Goal: Task Accomplishment & Management: Manage account settings

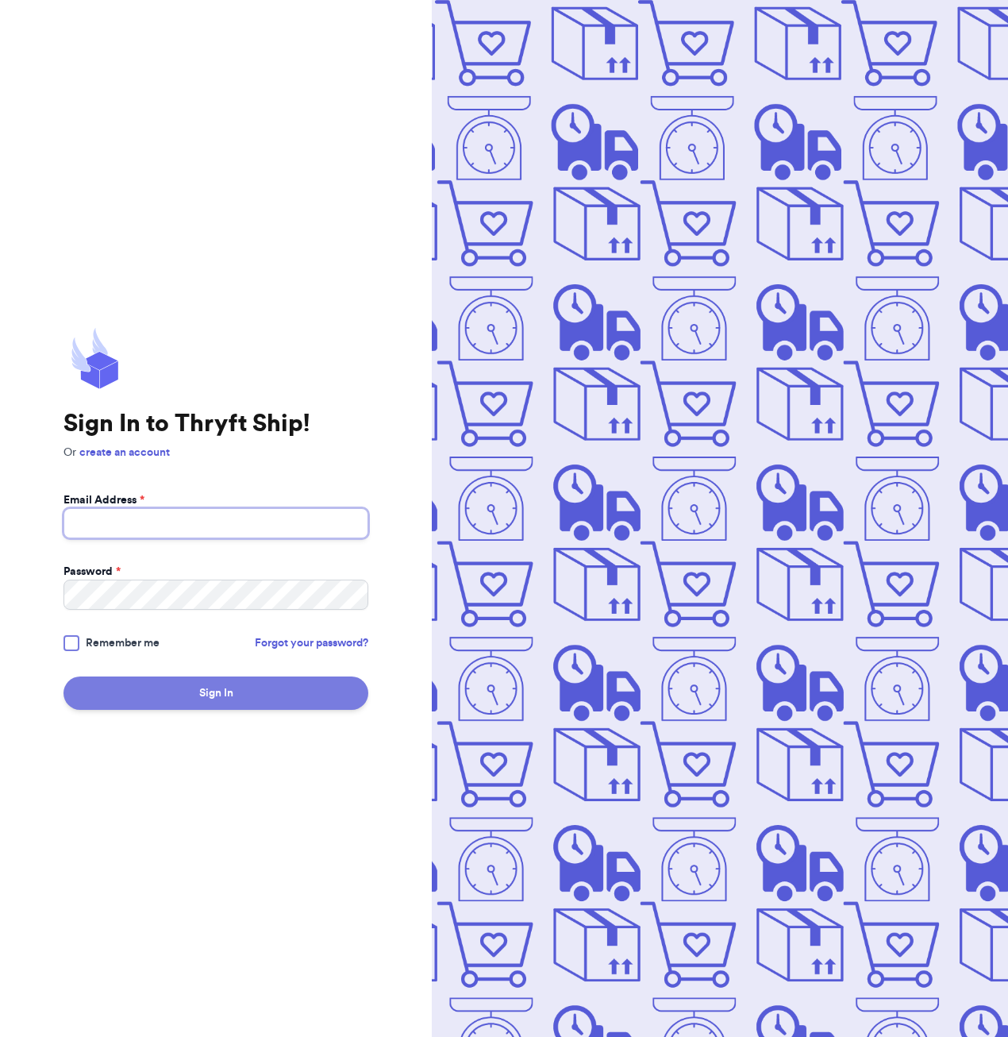
type input "[EMAIL_ADDRESS][DOMAIN_NAME]"
click at [126, 682] on button "Sign In" at bounding box center [215, 692] width 305 height 33
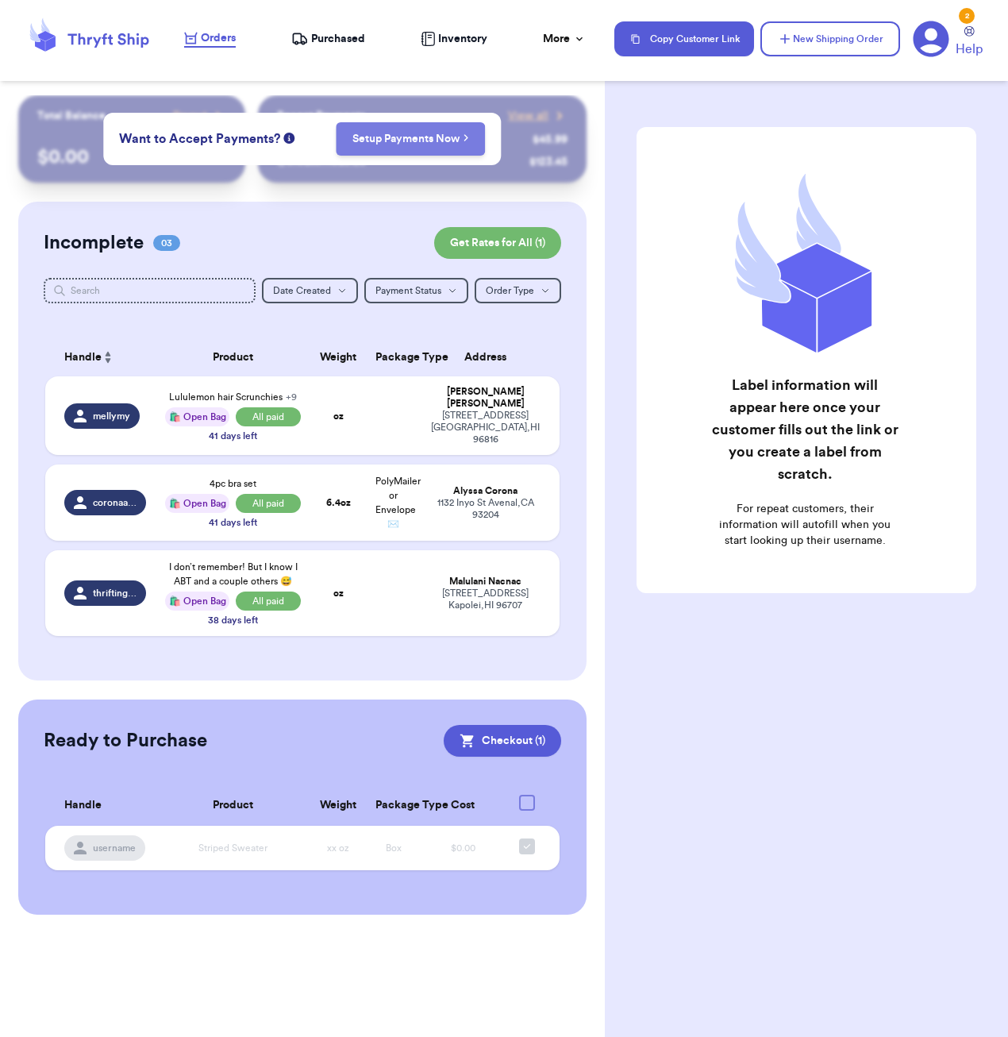
click at [438, 142] on link "Setup Payments Now" at bounding box center [410, 139] width 117 height 16
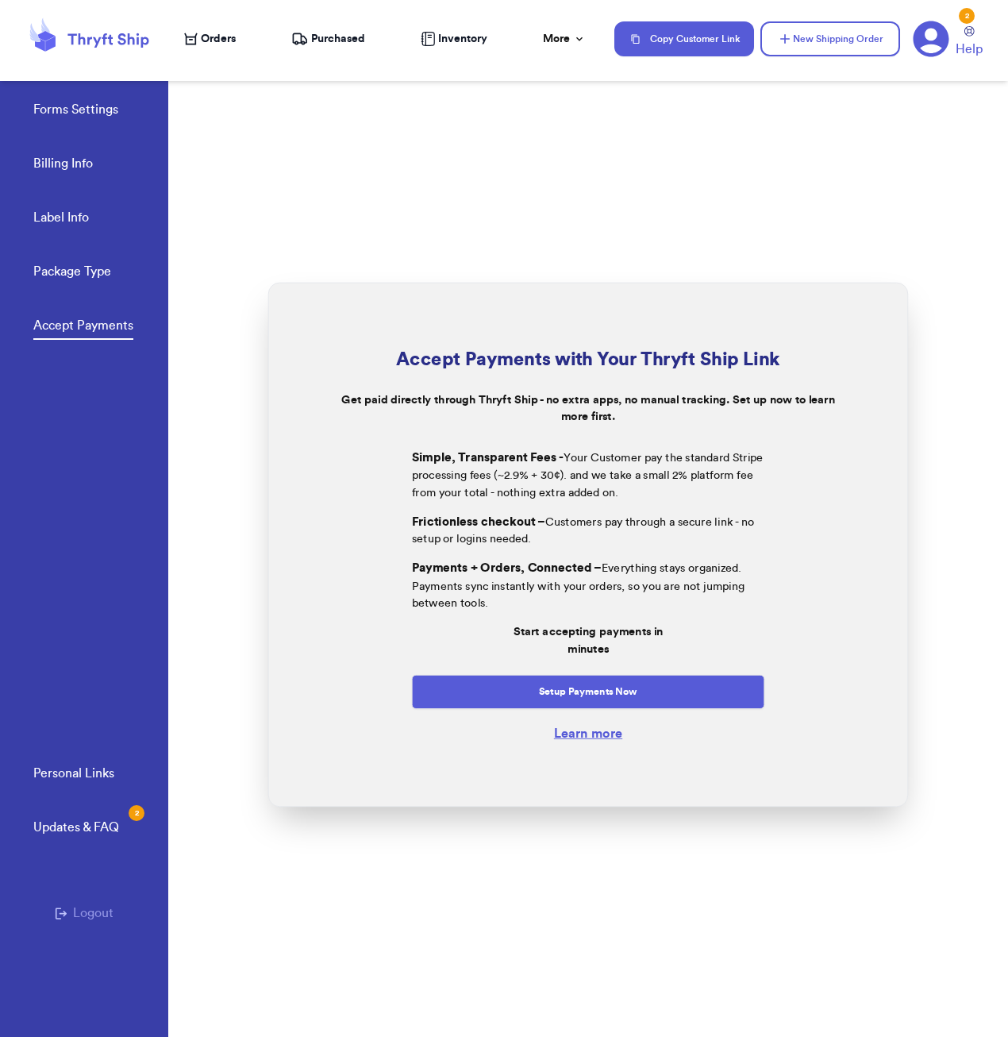
click at [600, 731] on link "Learn more" at bounding box center [588, 732] width 68 height 13
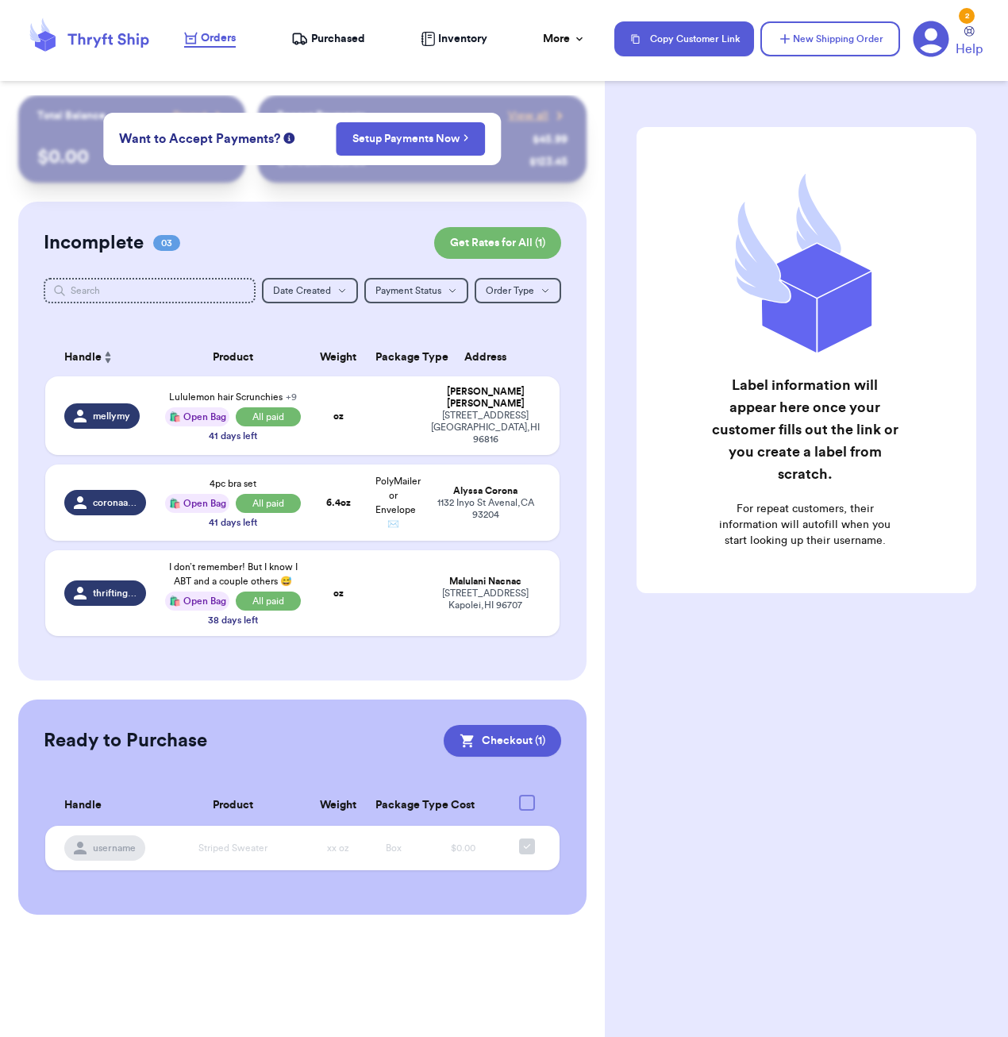
click at [256, 69] on header "Orders Purchased Inventory More Stats Completed Orders Payments Payouts Copy Cu…" at bounding box center [504, 40] width 1008 height 81
click at [206, 33] on span "Orders" at bounding box center [218, 38] width 35 height 16
